Goal: Task Accomplishment & Management: Use online tool/utility

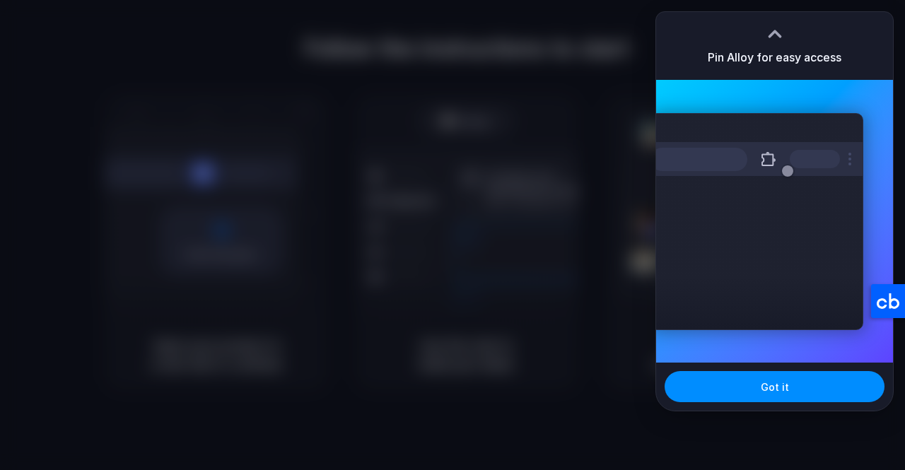
click at [598, 172] on div at bounding box center [452, 235] width 905 height 470
click at [453, 235] on div at bounding box center [453, 235] width 0 height 0
click at [768, 38] on div at bounding box center [774, 33] width 21 height 21
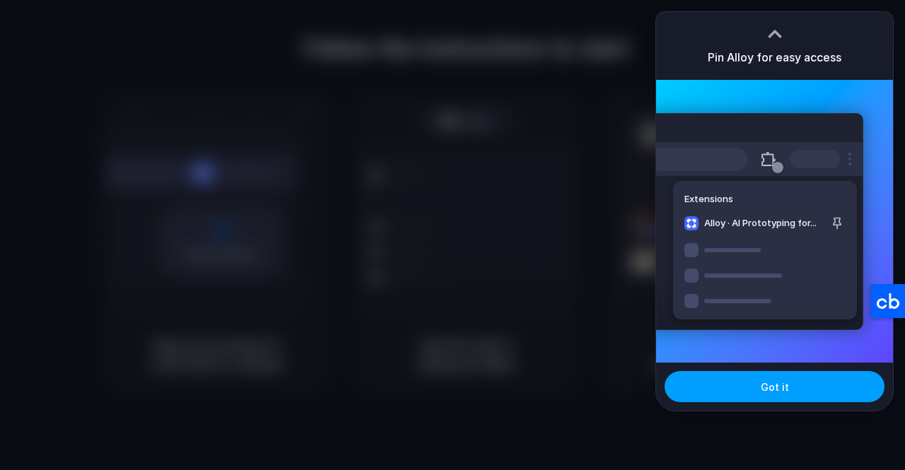
click at [790, 389] on button "Got it" at bounding box center [775, 386] width 220 height 31
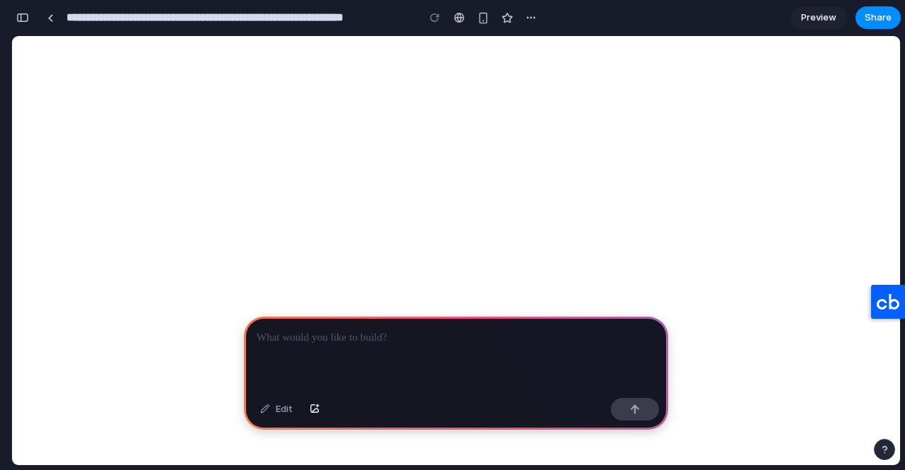
click at [366, 342] on div at bounding box center [456, 355] width 424 height 76
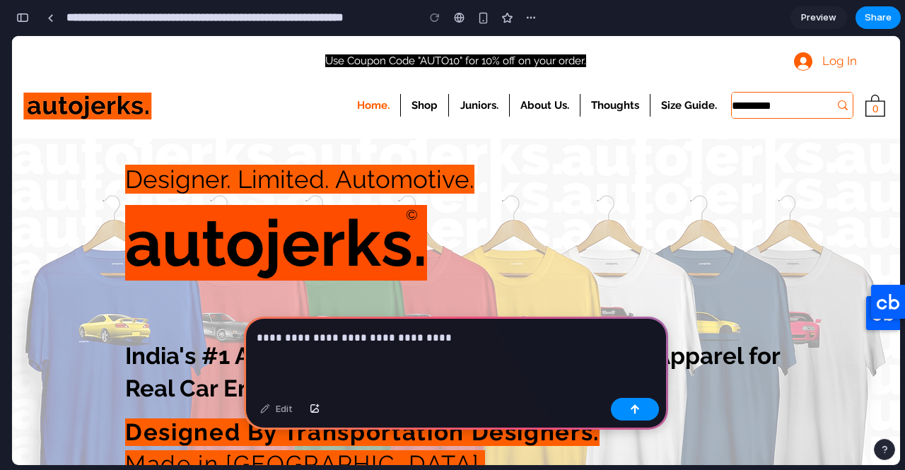
click at [445, 343] on div "**********" at bounding box center [456, 355] width 424 height 76
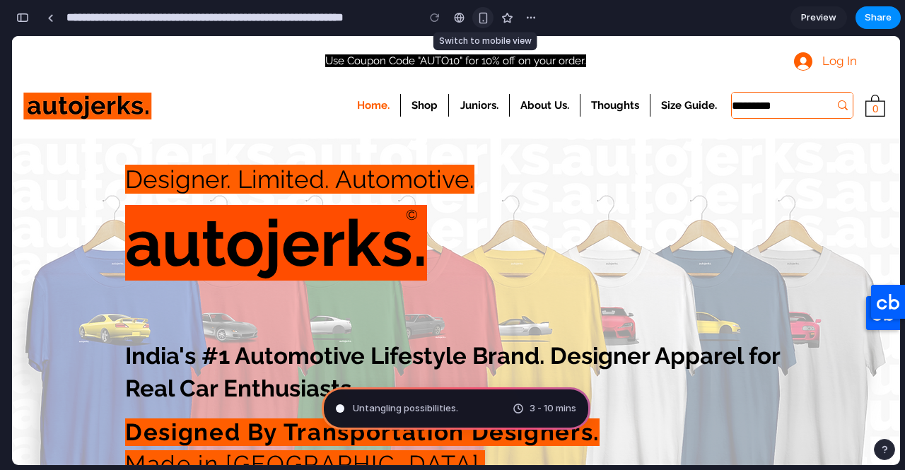
type input "**********"
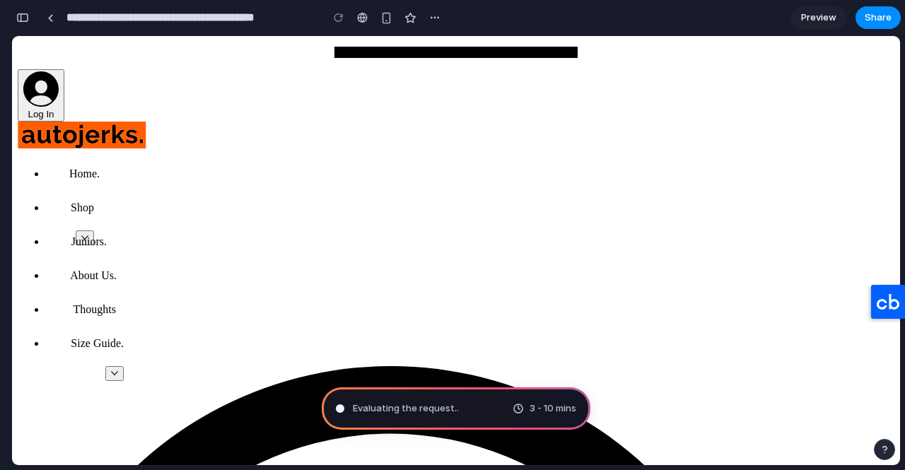
scroll to position [761, 0]
click at [390, 12] on div "button" at bounding box center [386, 18] width 12 height 12
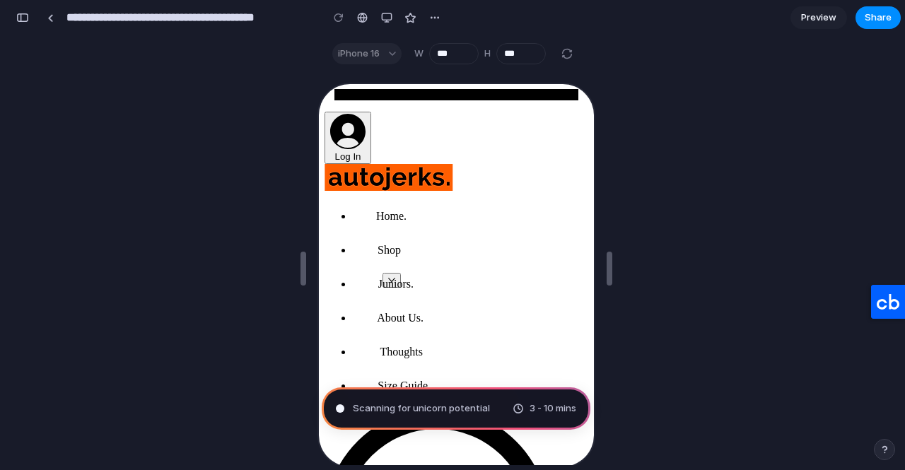
scroll to position [0, 0]
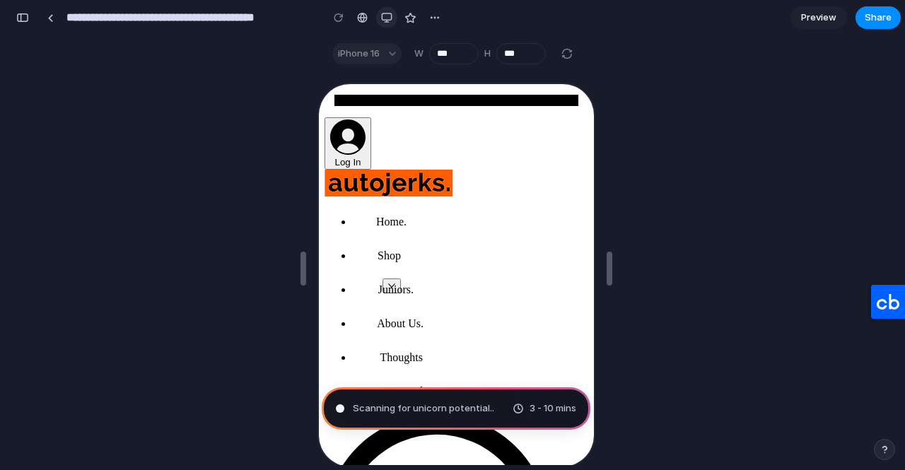
click at [380, 20] on button "button" at bounding box center [386, 17] width 21 height 21
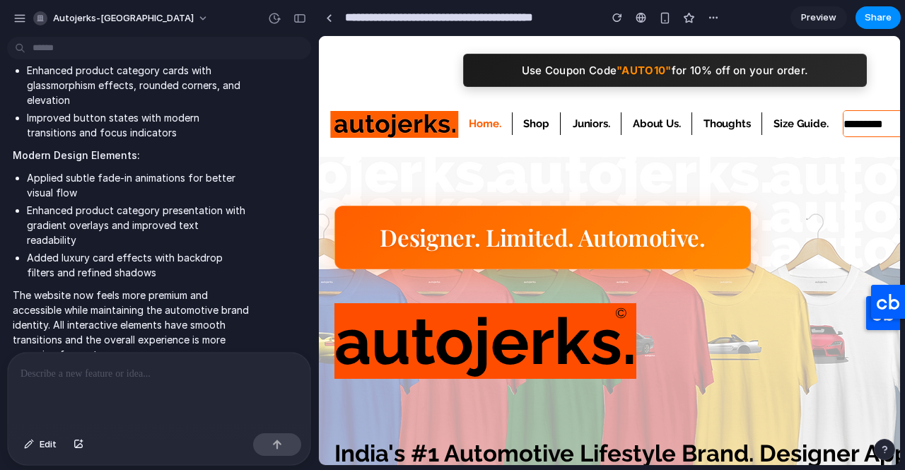
click at [530, 127] on p "Shop" at bounding box center [536, 123] width 40 height 23
click at [578, 124] on p "Juniors." at bounding box center [592, 123] width 52 height 23
click at [652, 121] on p "About Us." at bounding box center [657, 123] width 62 height 23
click at [712, 119] on p "Thoughts" at bounding box center [727, 123] width 62 height 23
click at [793, 123] on p "Size Guide." at bounding box center [800, 123] width 69 height 23
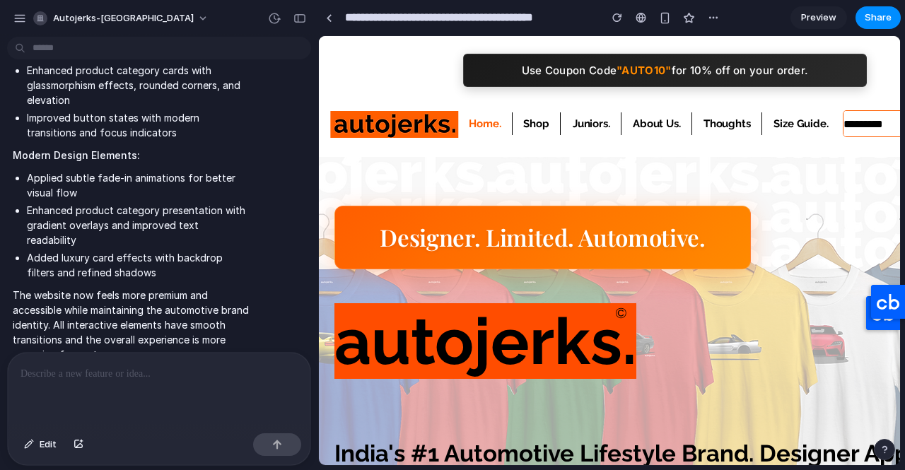
click at [523, 122] on p "Shop" at bounding box center [536, 123] width 40 height 23
click at [494, 122] on p "Home." at bounding box center [485, 123] width 47 height 23
click at [416, 122] on img at bounding box center [394, 124] width 129 height 27
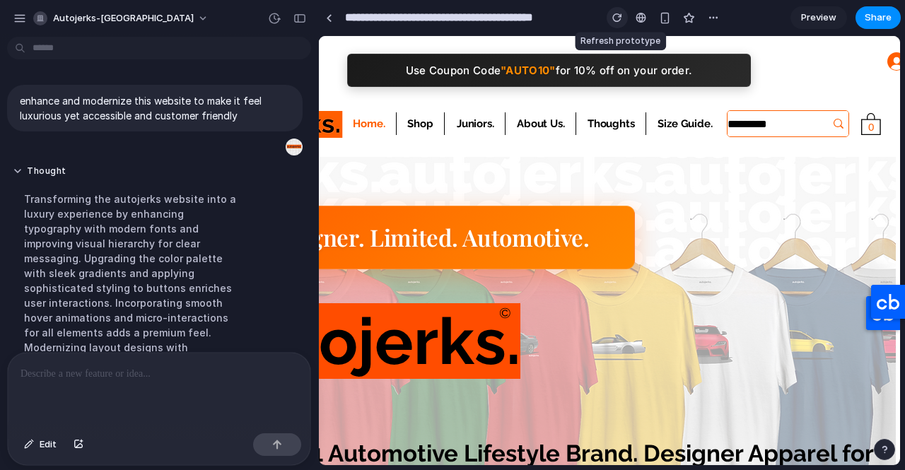
drag, startPoint x: 625, startPoint y: 15, endPoint x: 294, endPoint y: 6, distance: 331.0
click at [625, 15] on button "button" at bounding box center [617, 17] width 21 height 21
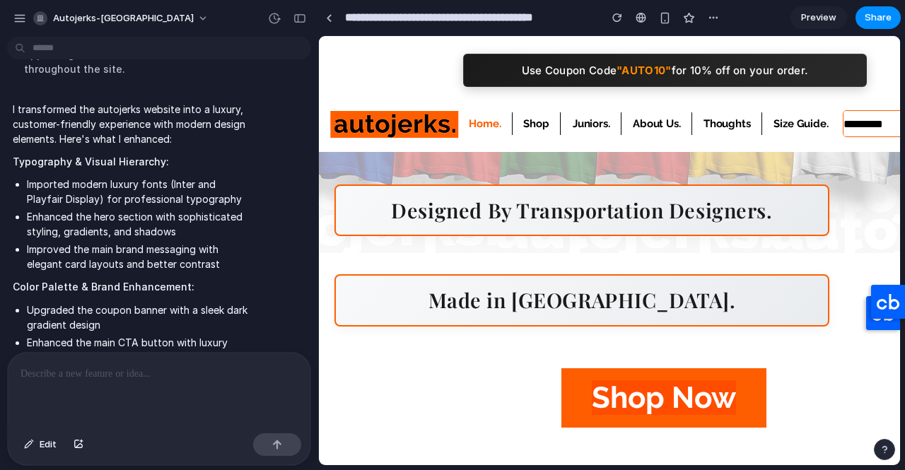
scroll to position [350, 0]
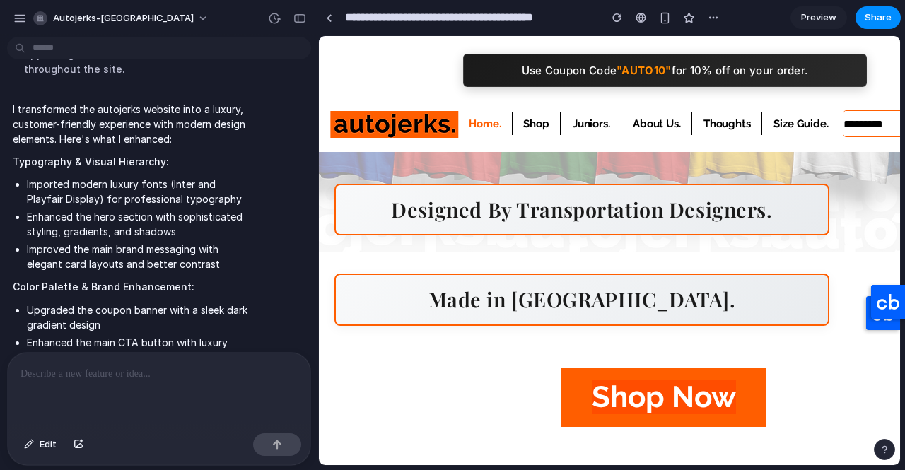
click at [627, 399] on span "Shop Now" at bounding box center [664, 397] width 144 height 35
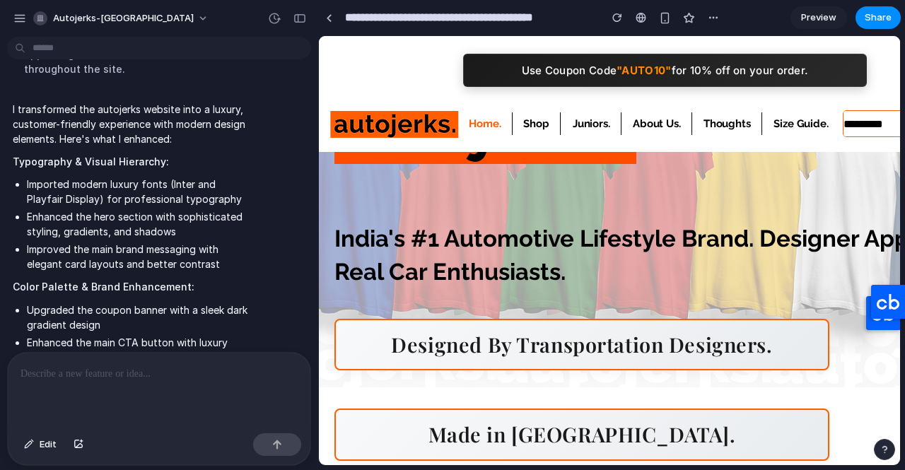
click at [511, 274] on link "India's #1 Automotive Lifestyle Brand. Designer Apparel for Real Car Enthusiast…" at bounding box center [661, 255] width 655 height 60
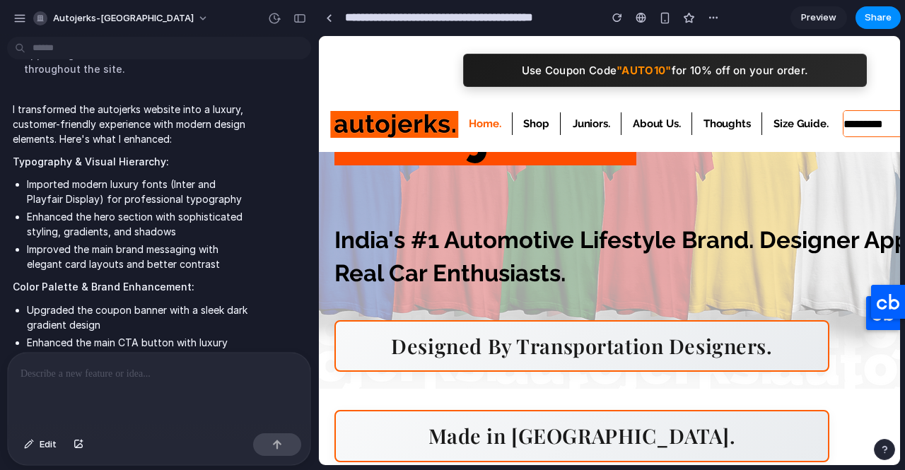
scroll to position [212, 0]
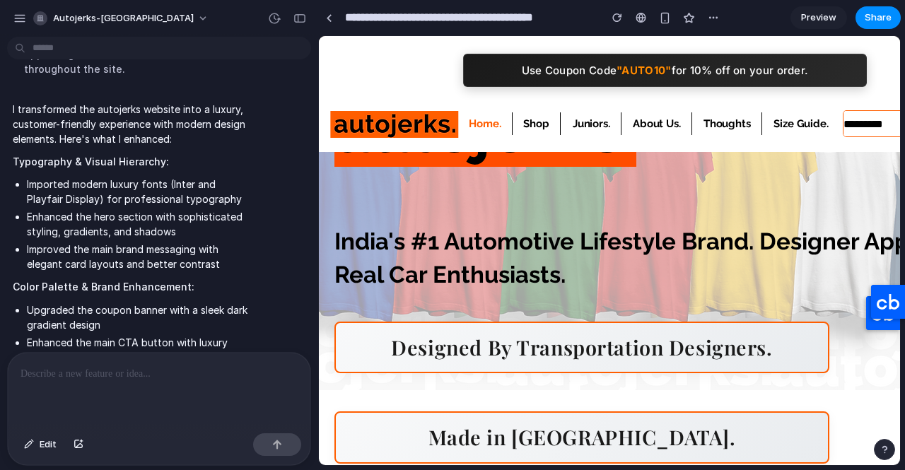
click at [531, 344] on h1 "Designed By Transportation Designers." at bounding box center [581, 348] width 495 height 52
click at [517, 235] on link "India's #1 Automotive Lifestyle Brand. Designer Apparel for Real Car Enthusiast…" at bounding box center [661, 258] width 655 height 60
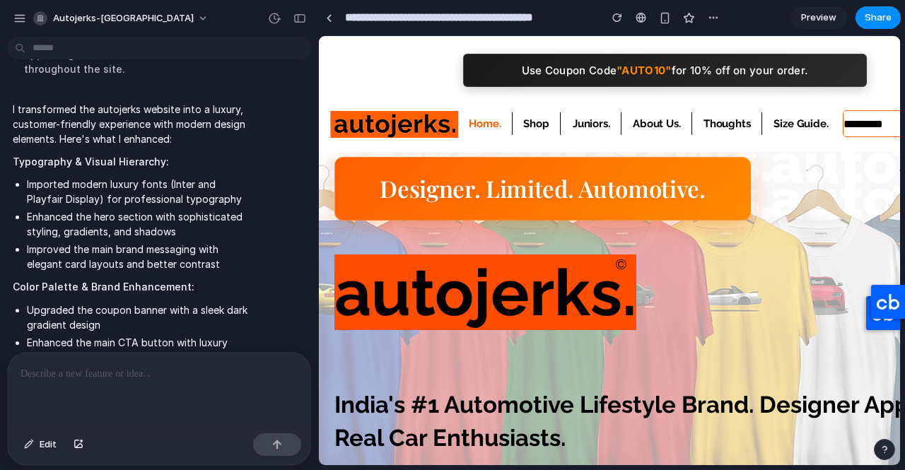
scroll to position [0, 0]
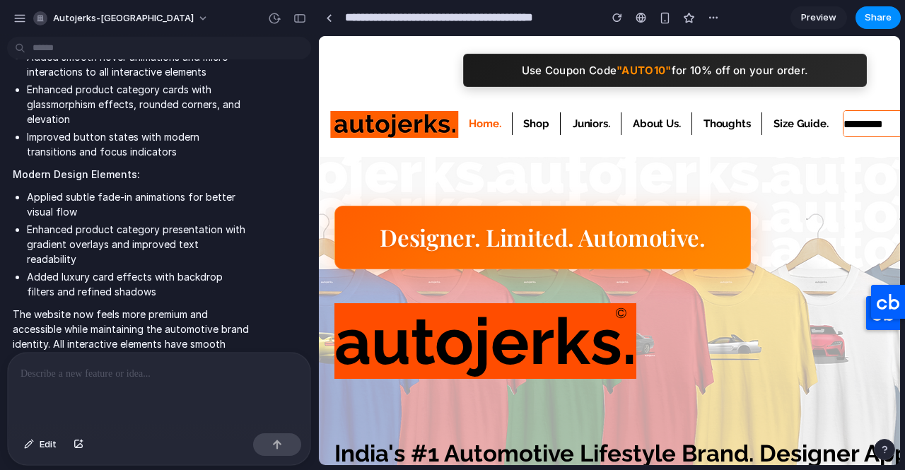
scroll to position [810, 0]
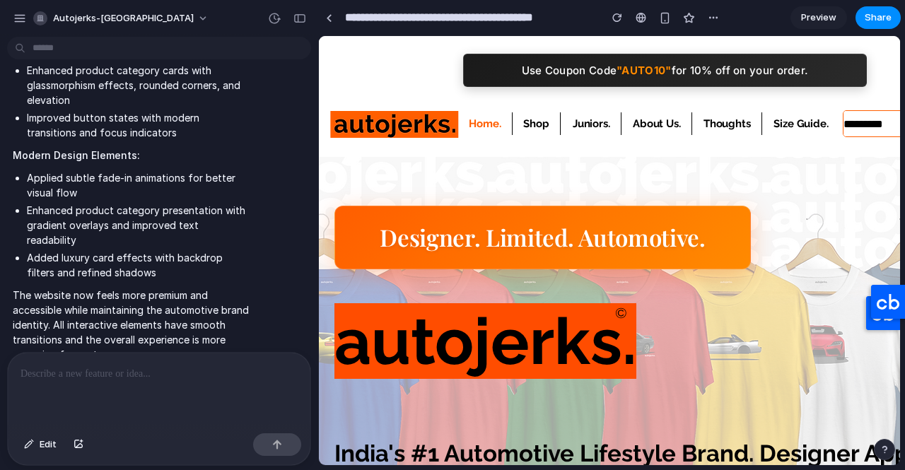
click at [175, 381] on div at bounding box center [159, 390] width 303 height 75
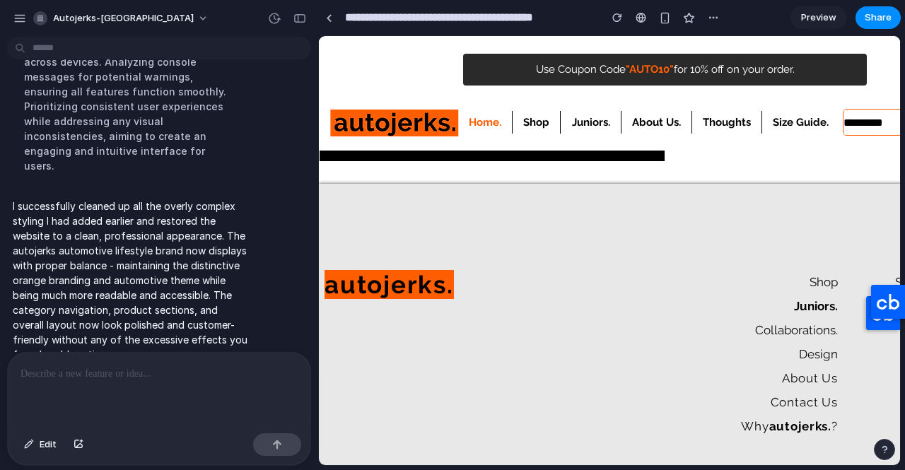
scroll to position [2461, 0]
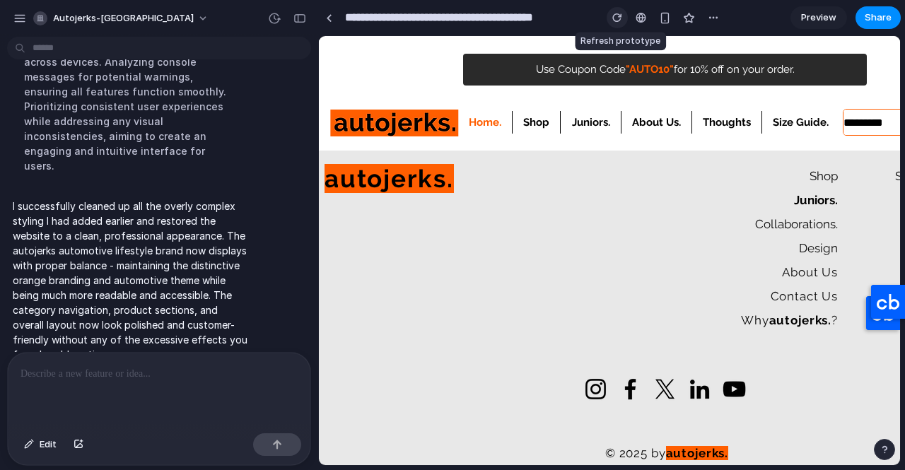
click at [617, 18] on div "button" at bounding box center [617, 18] width 10 height 10
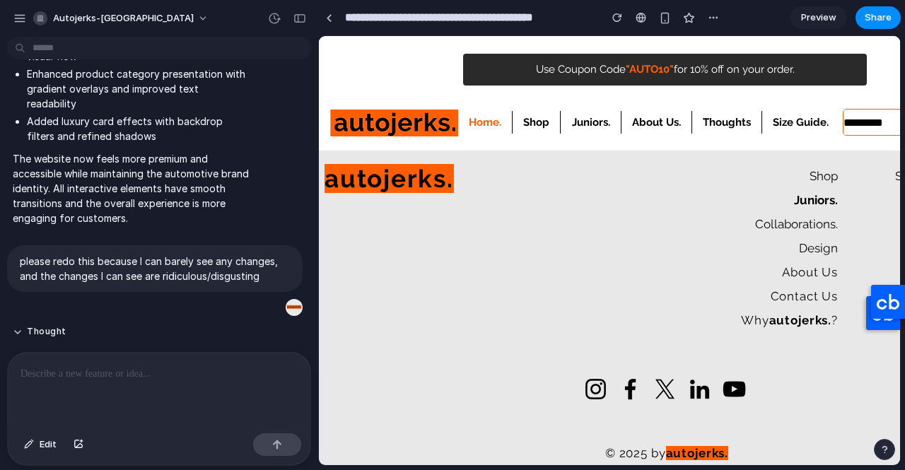
scroll to position [641, 0]
click at [23, 28] on button "button" at bounding box center [19, 18] width 21 height 21
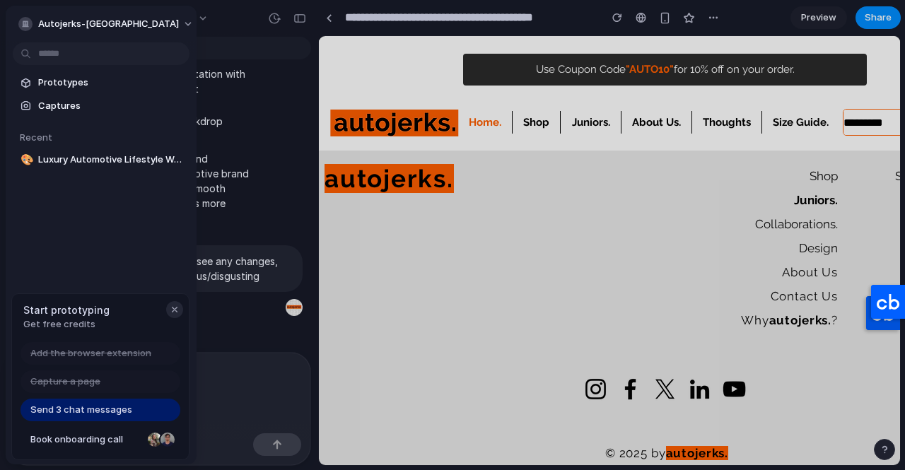
click at [173, 308] on div "button" at bounding box center [174, 309] width 11 height 11
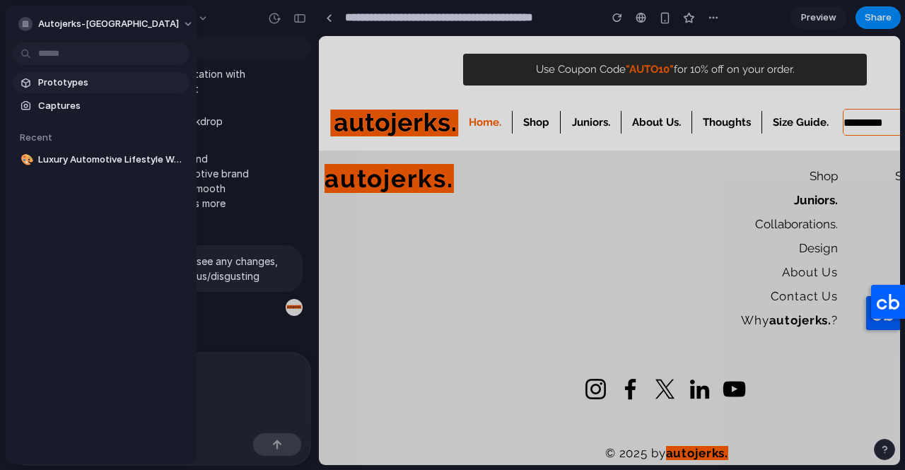
click at [46, 88] on span "Prototypes" at bounding box center [111, 83] width 146 height 14
